Goal: Task Accomplishment & Management: Complete application form

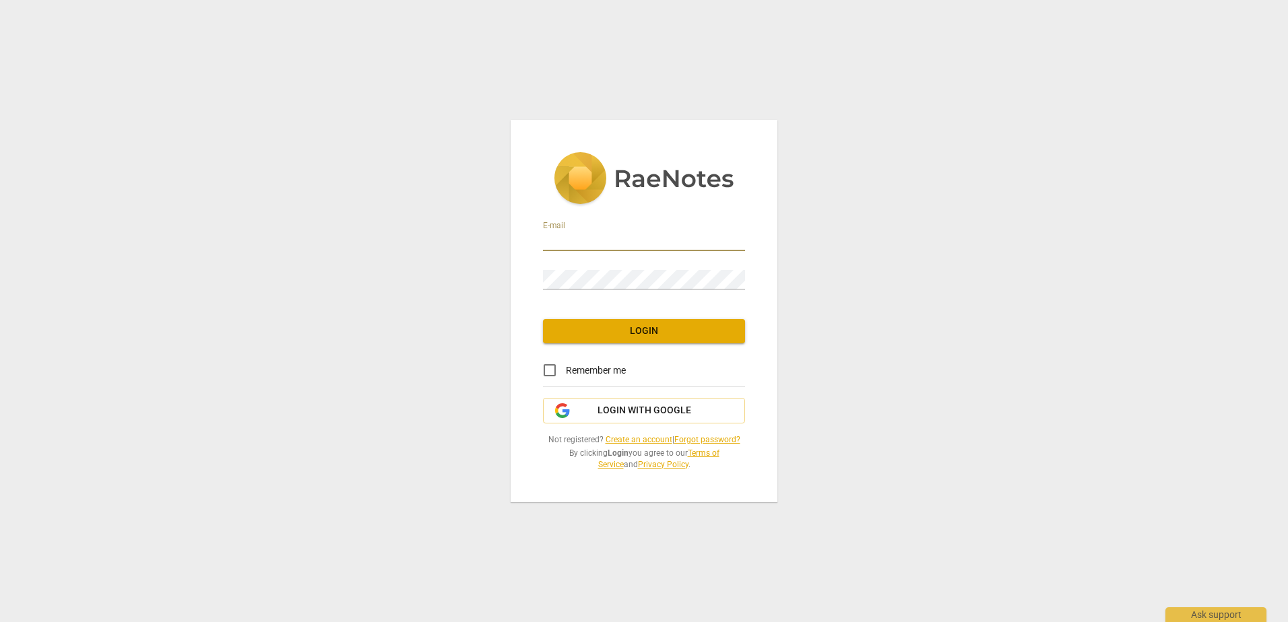
click at [634, 240] on input "email" at bounding box center [644, 242] width 202 height 20
type input "[PERSON_NAME][EMAIL_ADDRESS][DOMAIN_NAME]"
click at [630, 440] on link "Create an account" at bounding box center [638, 439] width 67 height 9
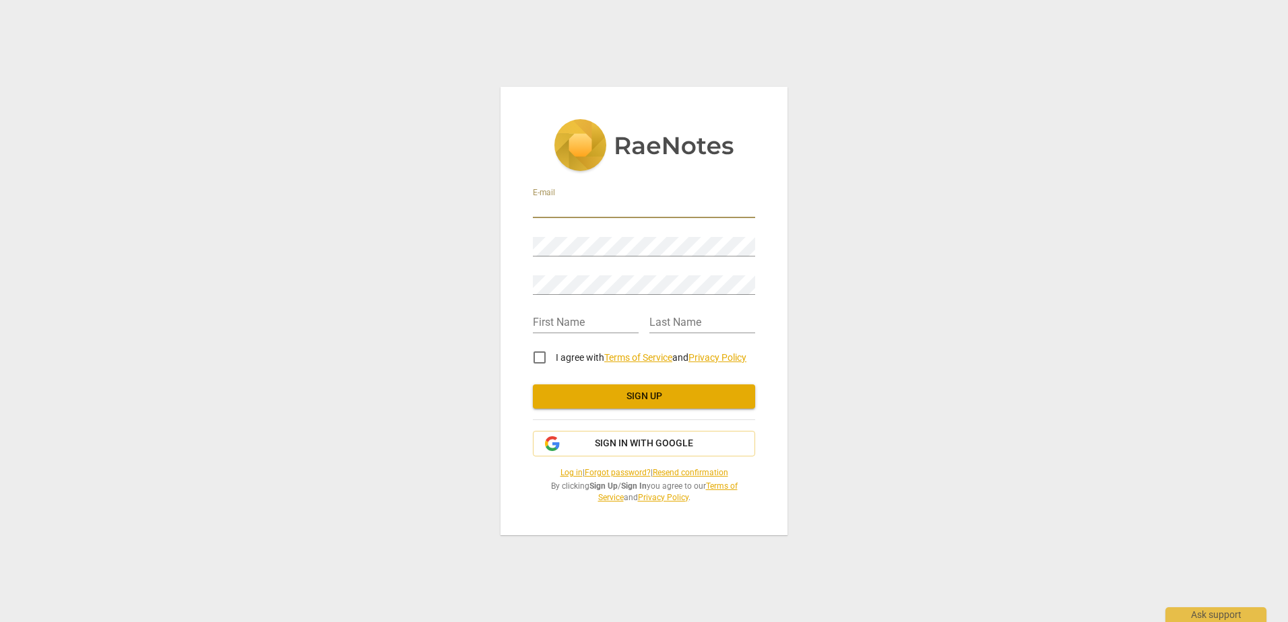
click at [554, 213] on input "email" at bounding box center [644, 209] width 222 height 20
type input "[PERSON_NAME][EMAIL_ADDRESS][DOMAIN_NAME]"
type input "Rosa"
type input "E"
click at [536, 356] on input "I agree with Terms of Service and Privacy Policy" at bounding box center [539, 357] width 32 height 32
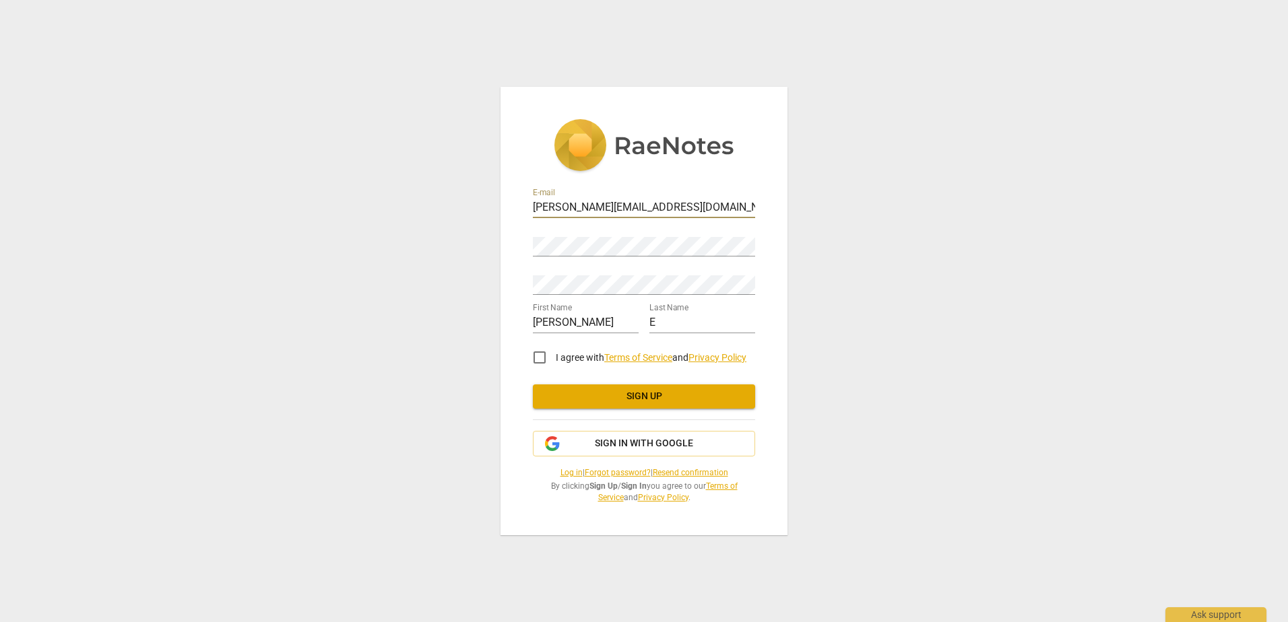
checkbox input "true"
click at [664, 393] on span "Sign up" at bounding box center [643, 396] width 201 height 13
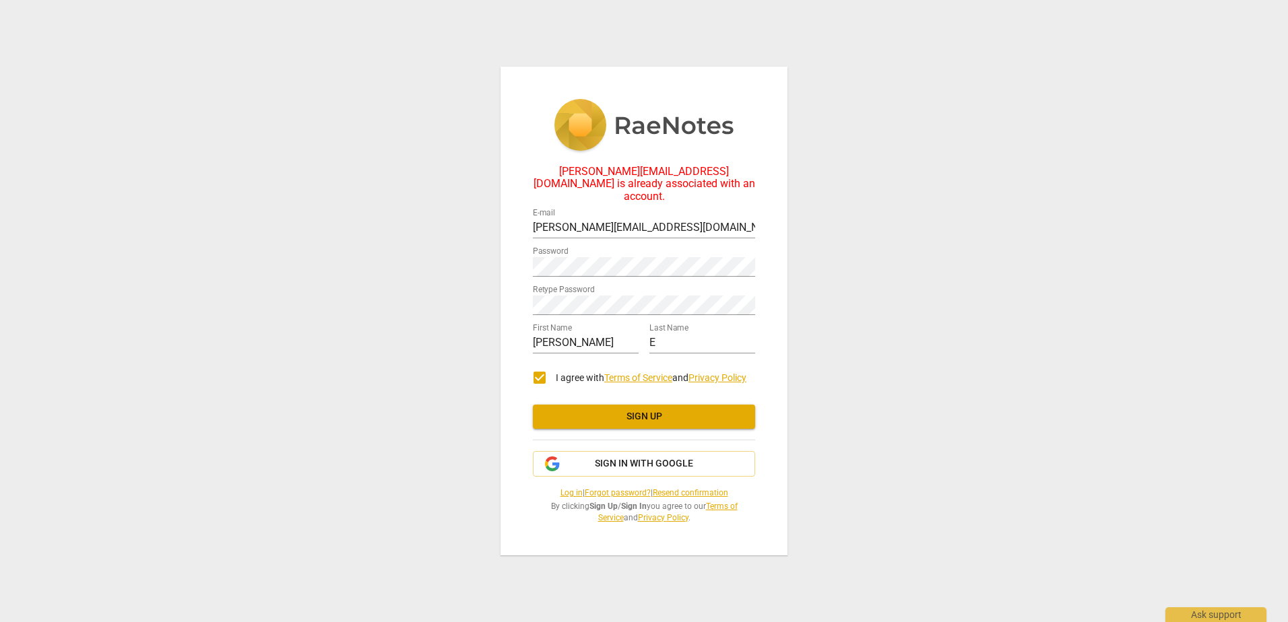
click at [621, 489] on link "Forgot password?" at bounding box center [617, 492] width 66 height 9
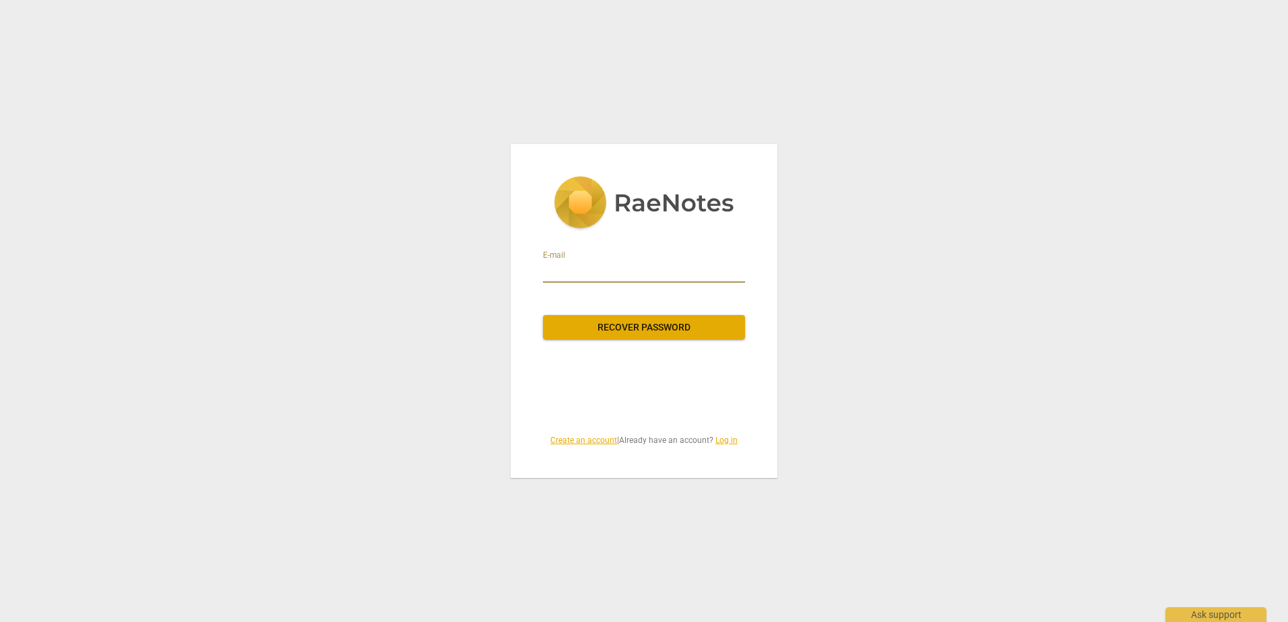
click at [634, 269] on input "email" at bounding box center [644, 272] width 202 height 22
type input "[PERSON_NAME][EMAIL_ADDRESS][DOMAIN_NAME]"
click at [629, 325] on span "Recover password" at bounding box center [644, 327] width 180 height 13
